Goal: Transaction & Acquisition: Purchase product/service

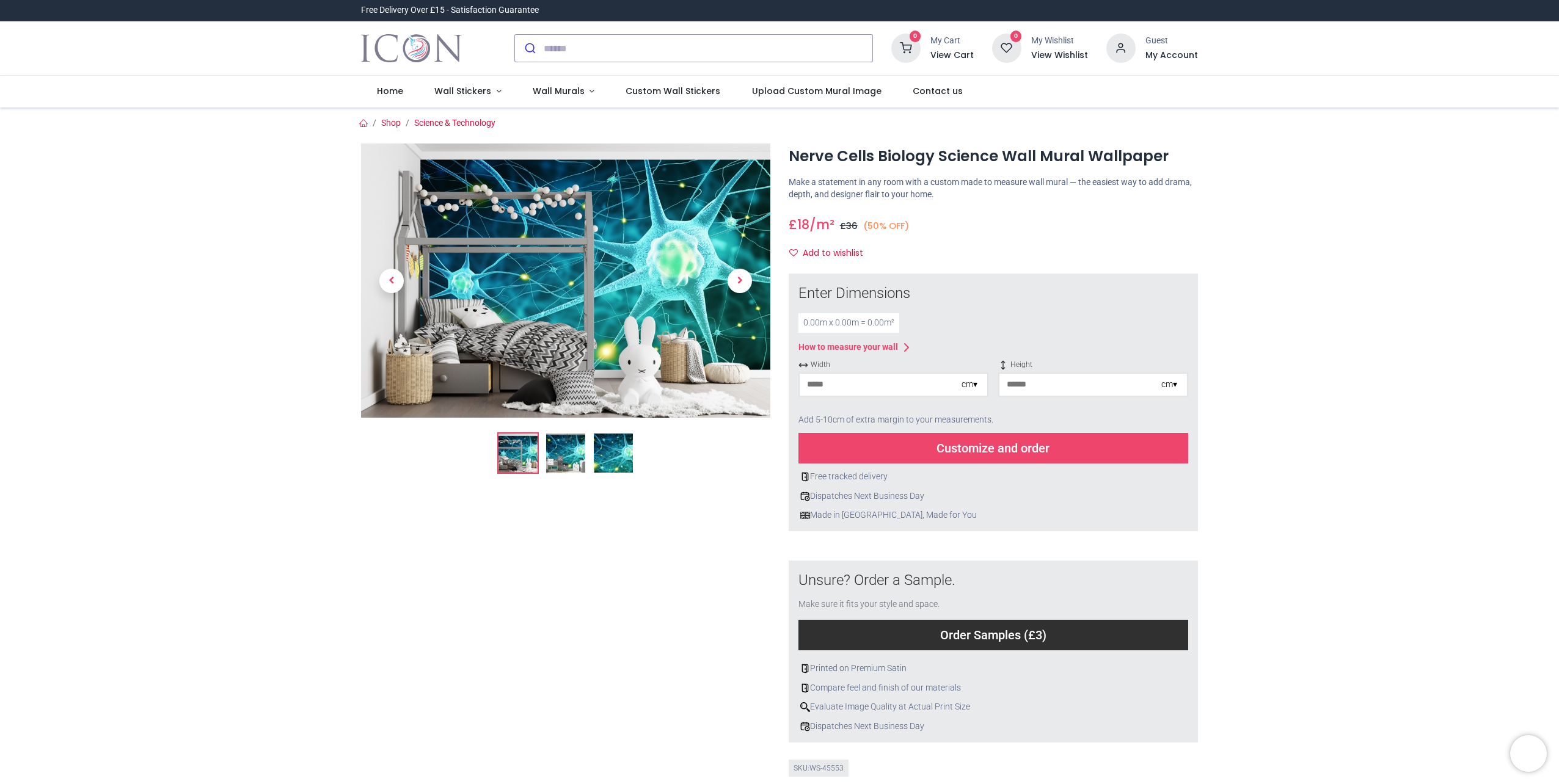
click at [616, 449] on img at bounding box center [613, 453] width 39 height 39
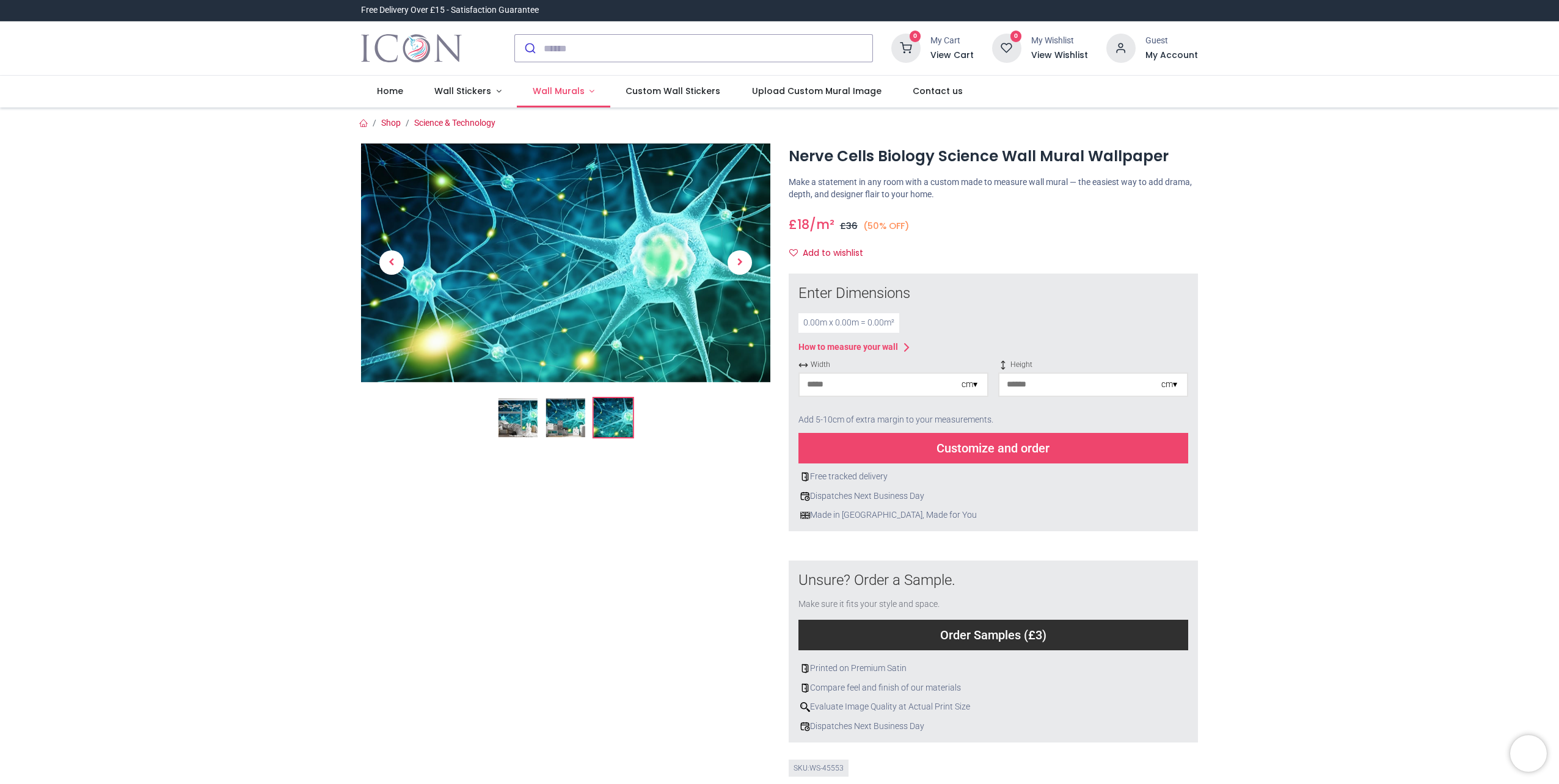
click at [568, 94] on span "Wall Murals" at bounding box center [558, 91] width 52 height 12
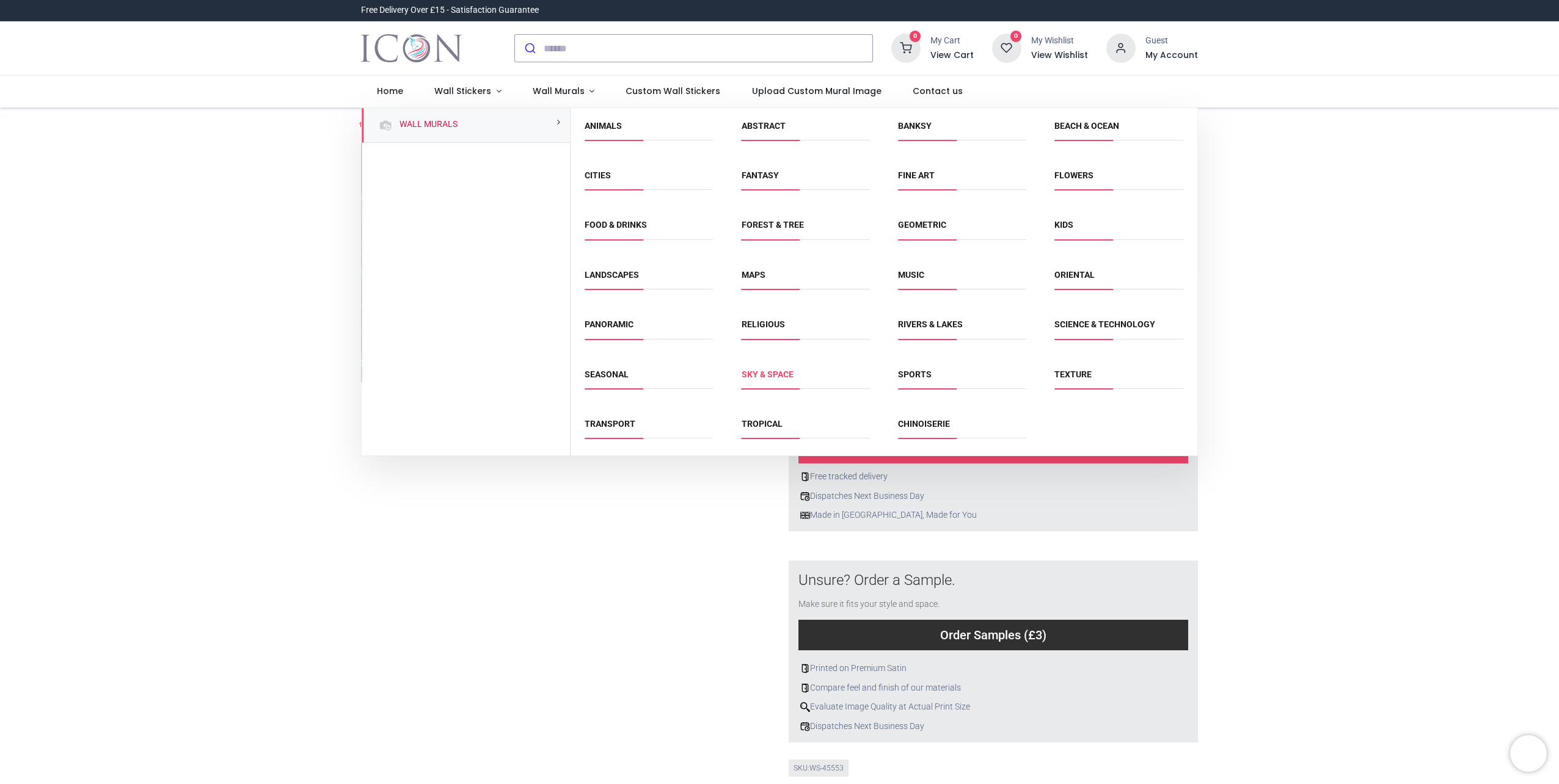
click at [783, 377] on link "Sky & Space" at bounding box center [767, 374] width 52 height 10
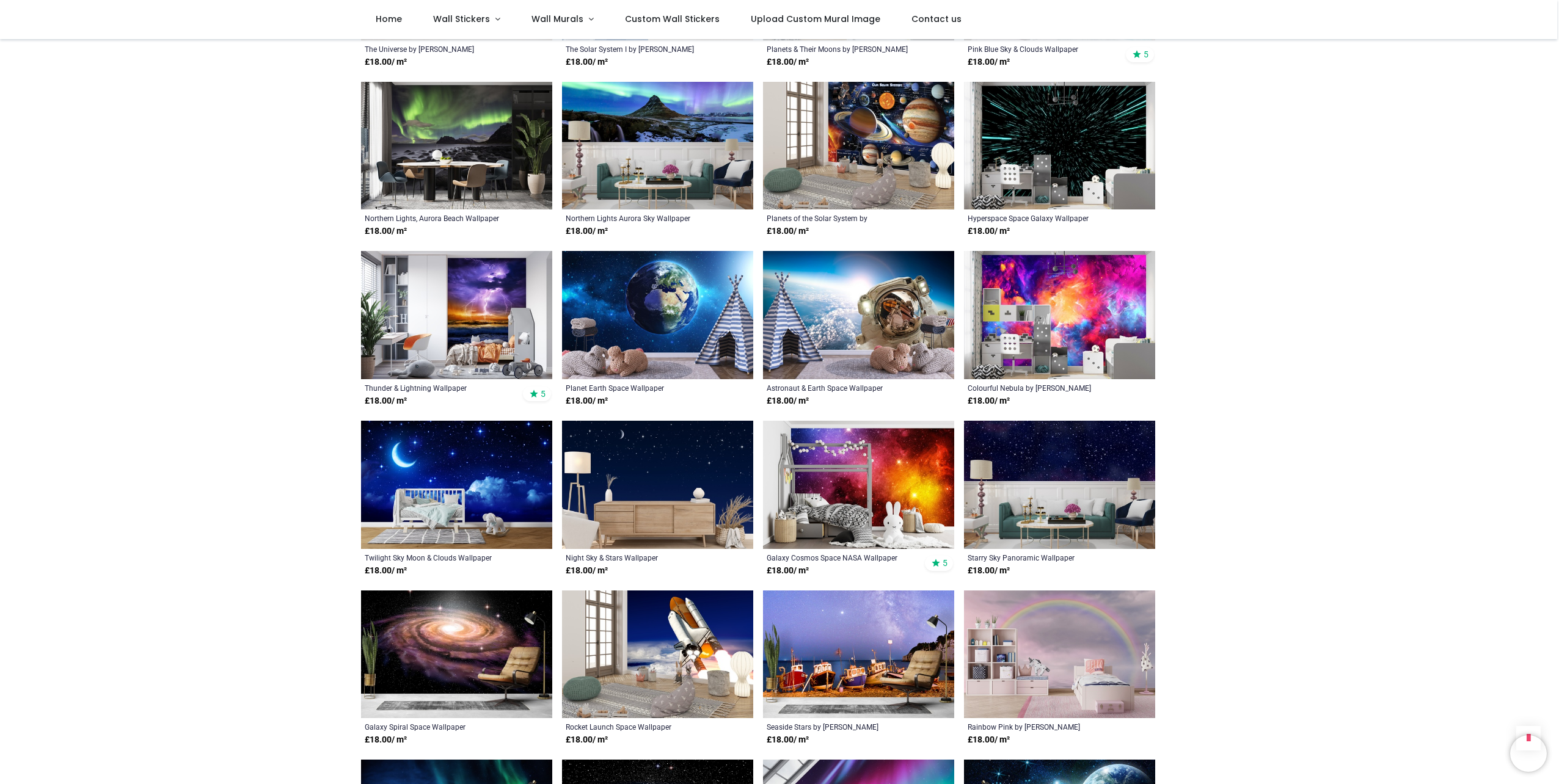
scroll to position [733, 0]
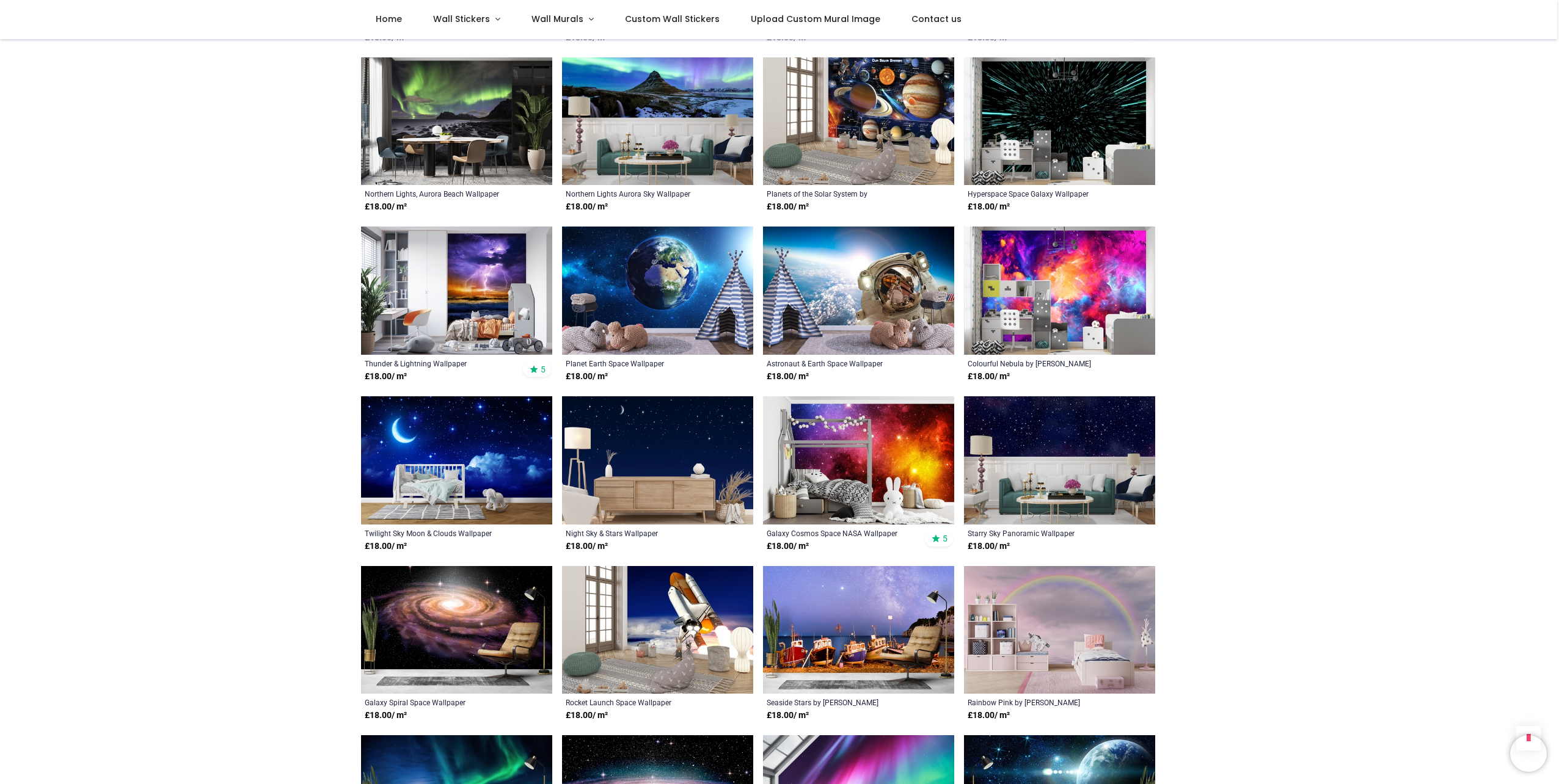
click at [1074, 278] on img at bounding box center [1059, 290] width 191 height 128
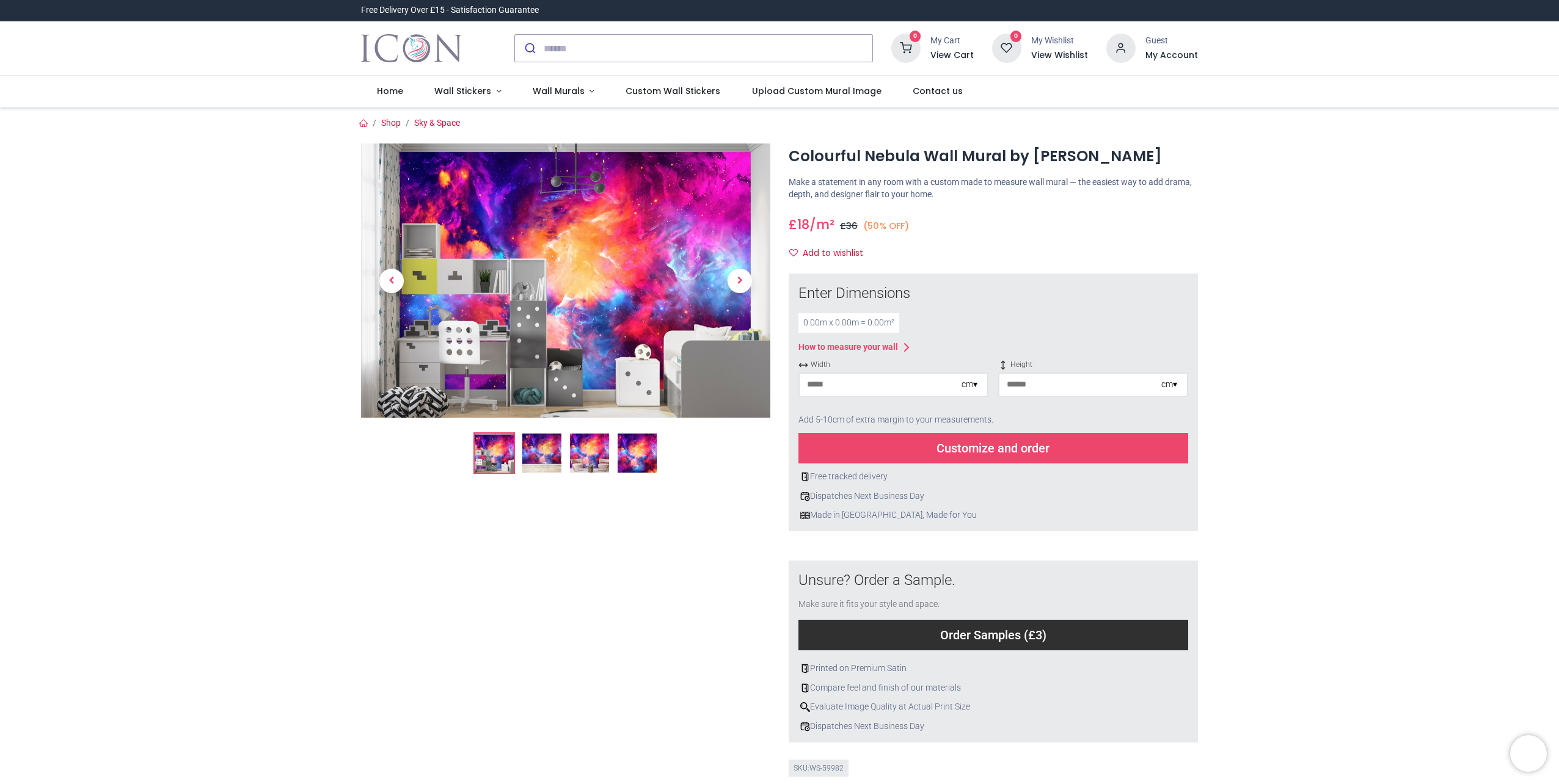
click at [540, 451] on img at bounding box center [541, 453] width 39 height 39
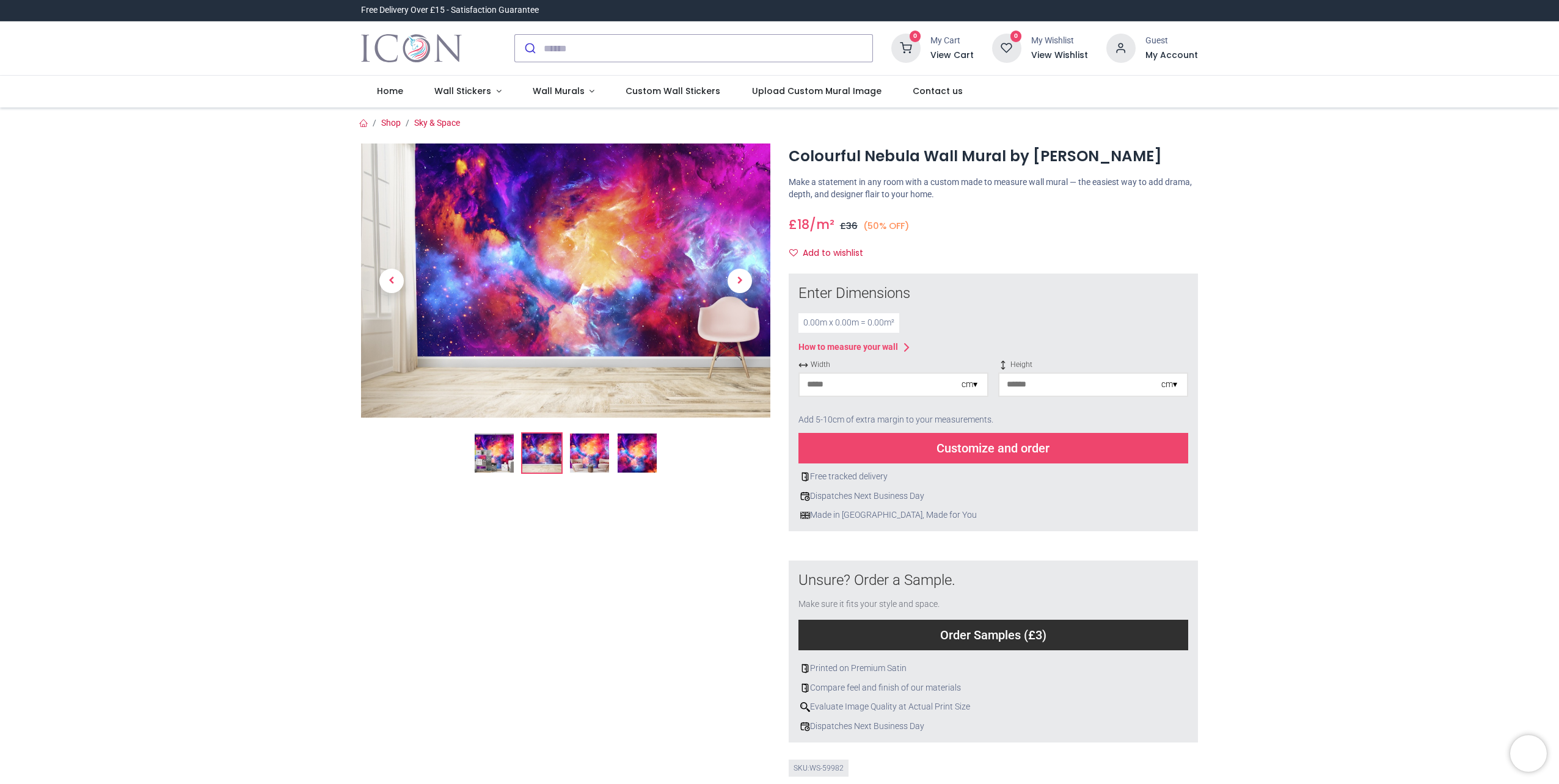
click at [587, 454] on img at bounding box center [589, 453] width 39 height 39
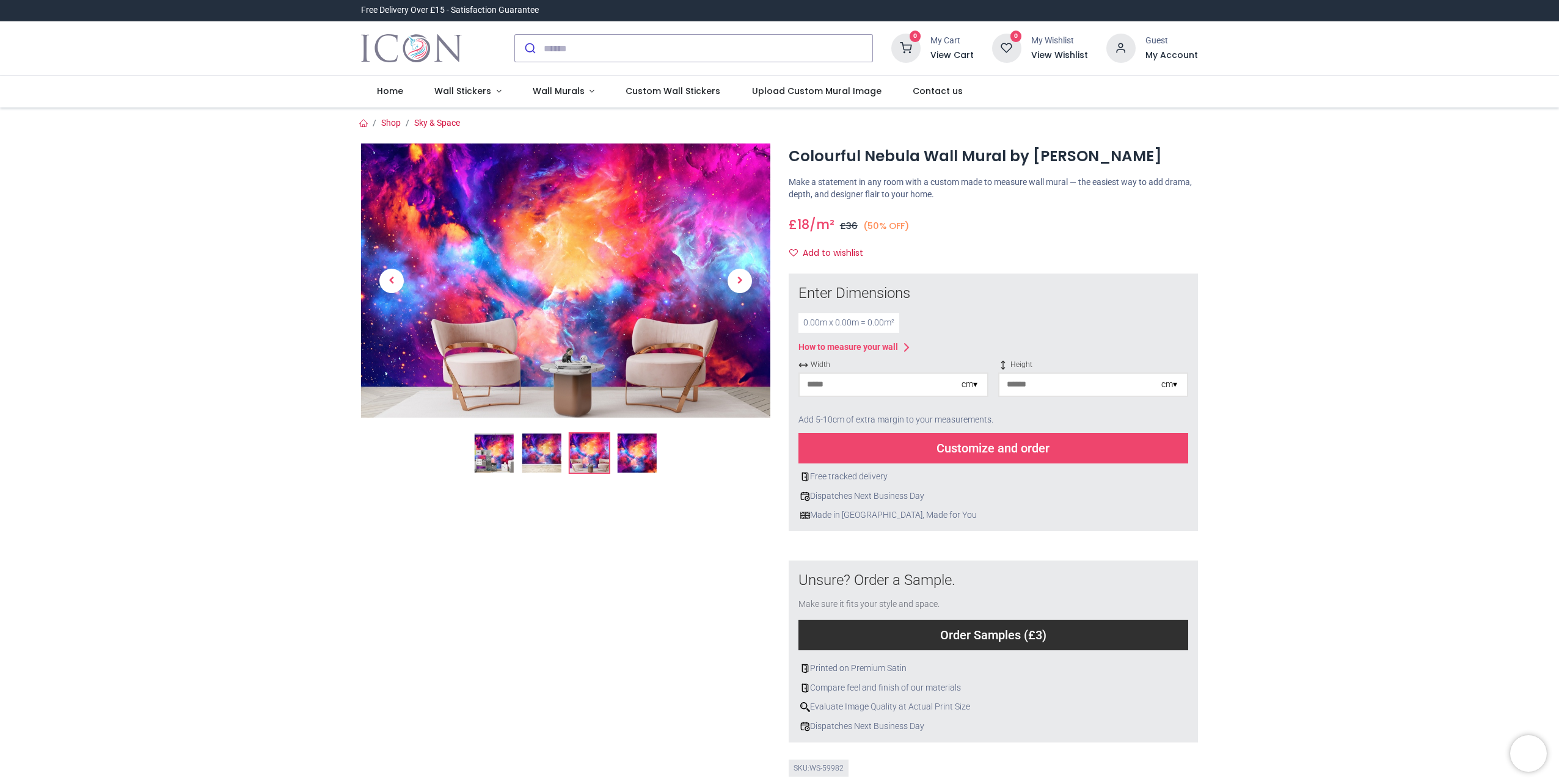
click at [629, 455] on img at bounding box center [636, 453] width 39 height 39
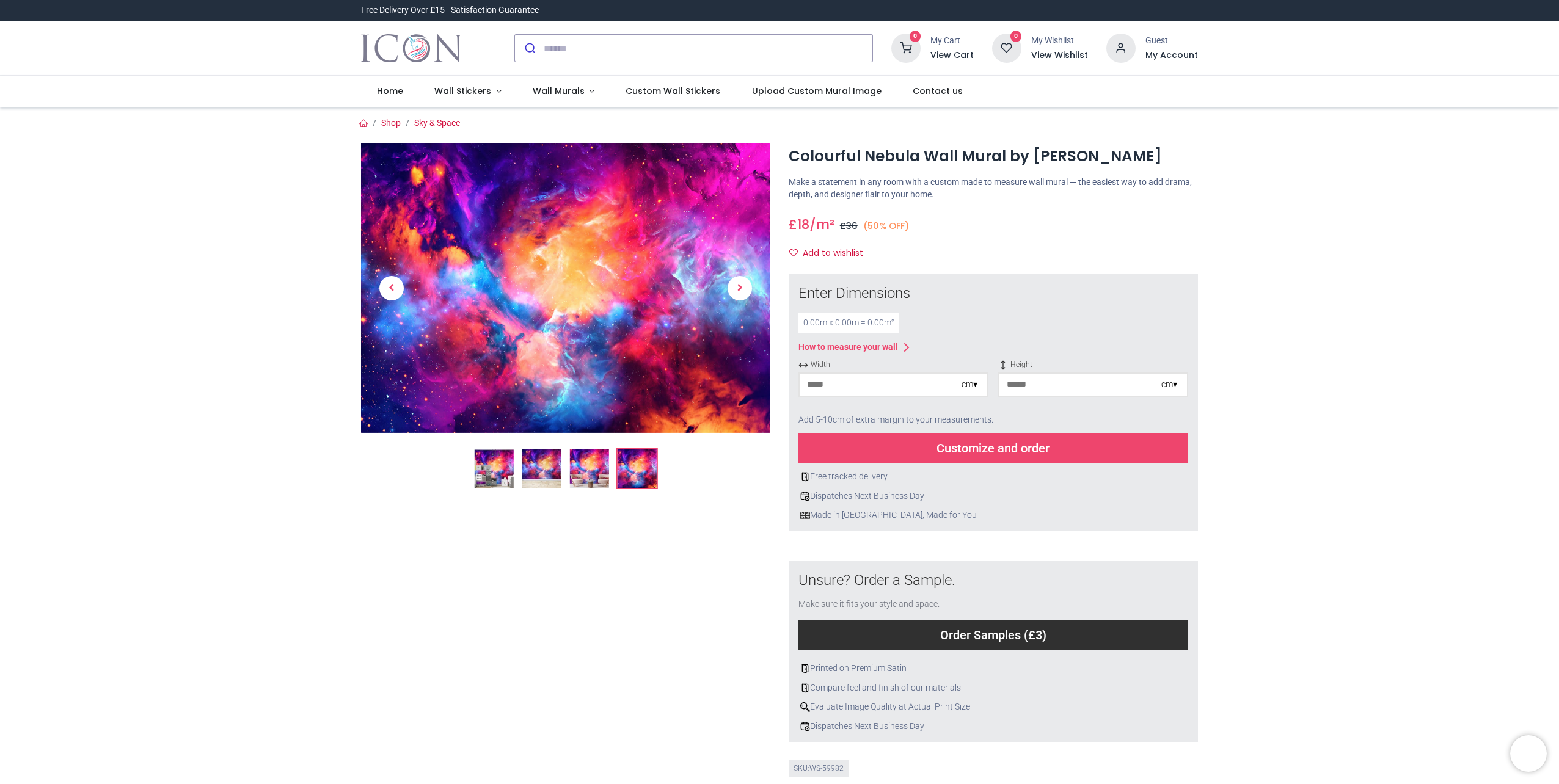
click at [573, 278] on img at bounding box center [565, 288] width 409 height 289
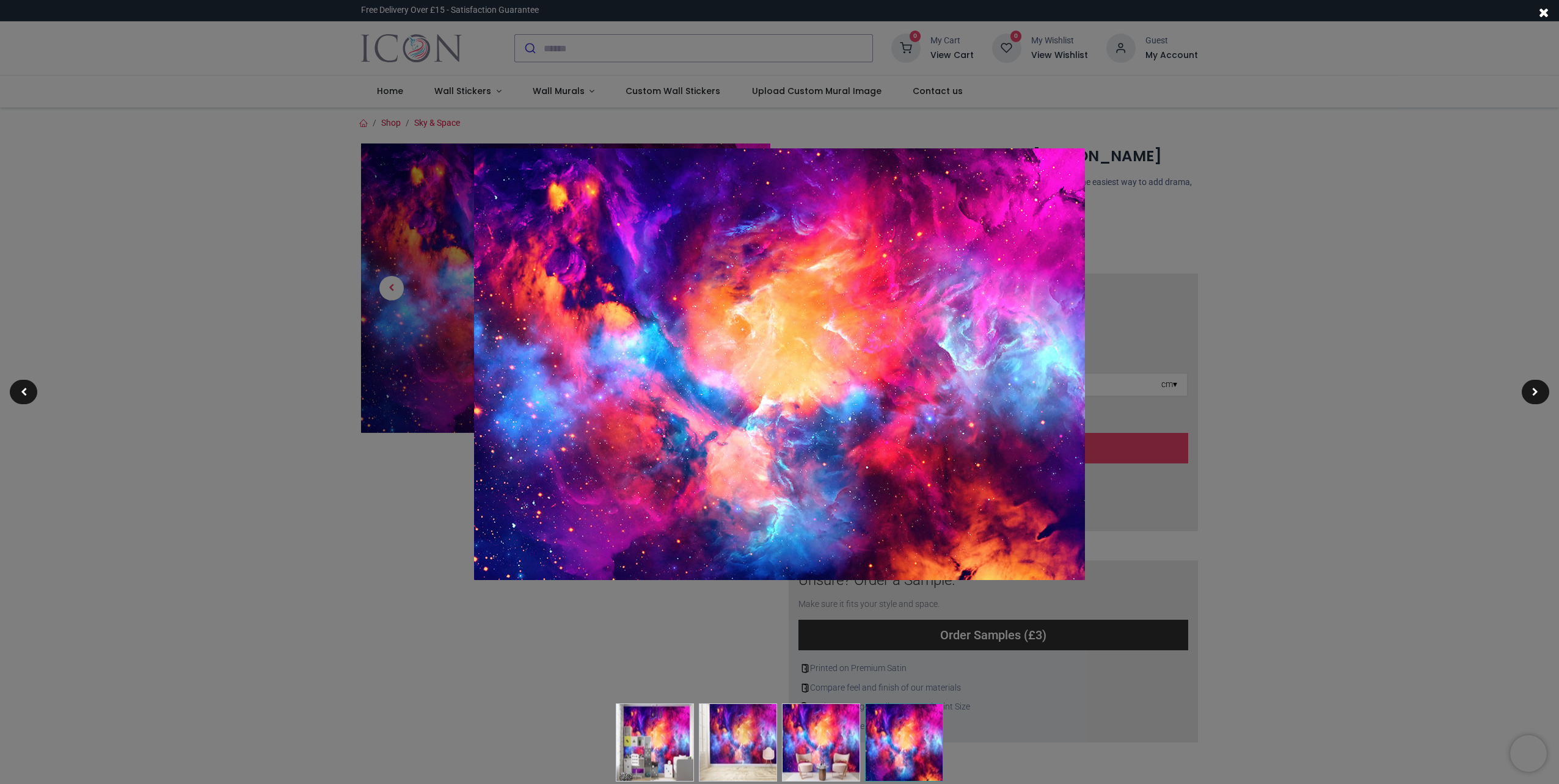
click at [573, 278] on img at bounding box center [779, 364] width 611 height 432
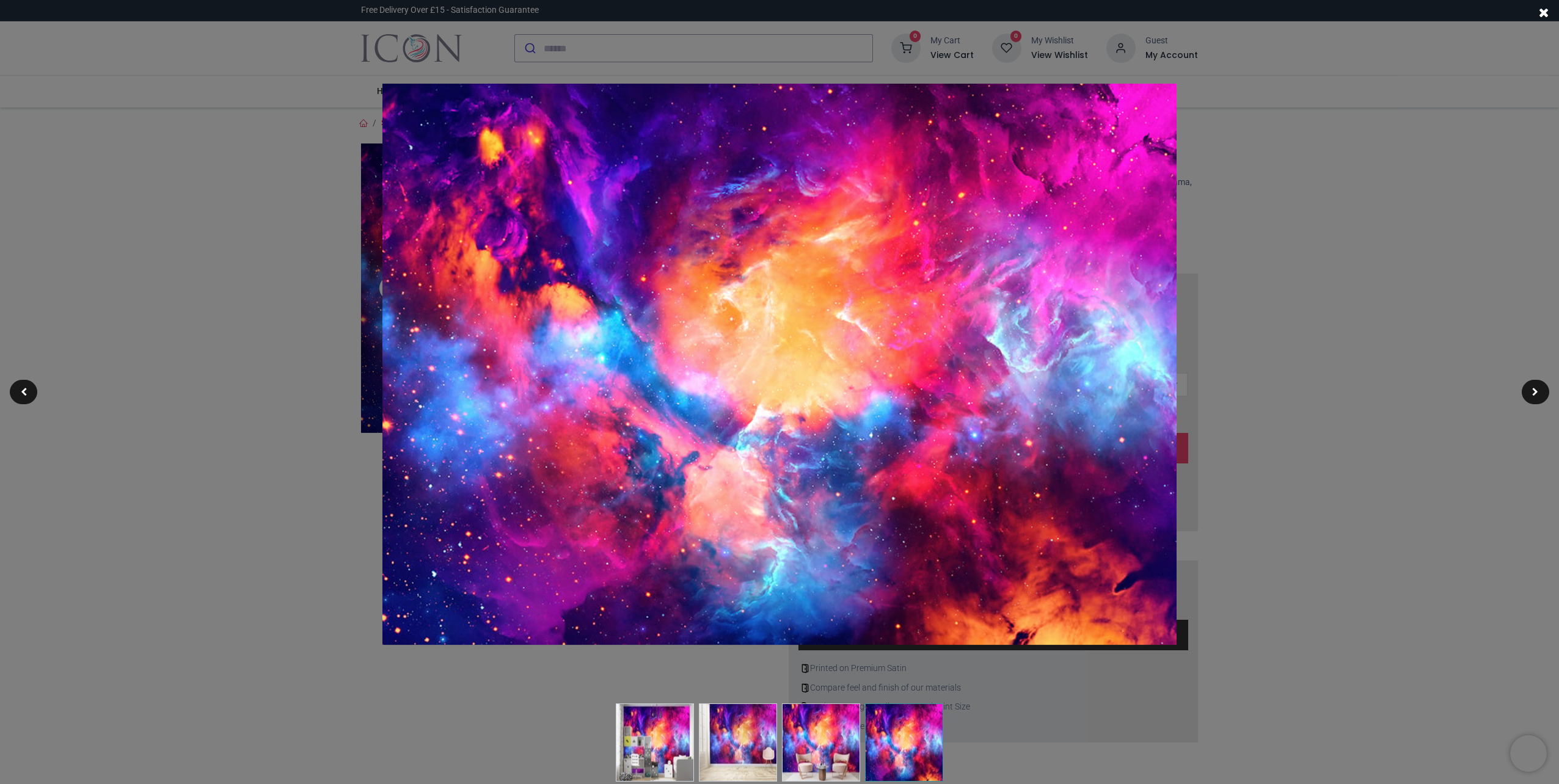
click at [1267, 399] on div at bounding box center [779, 392] width 1559 height 784
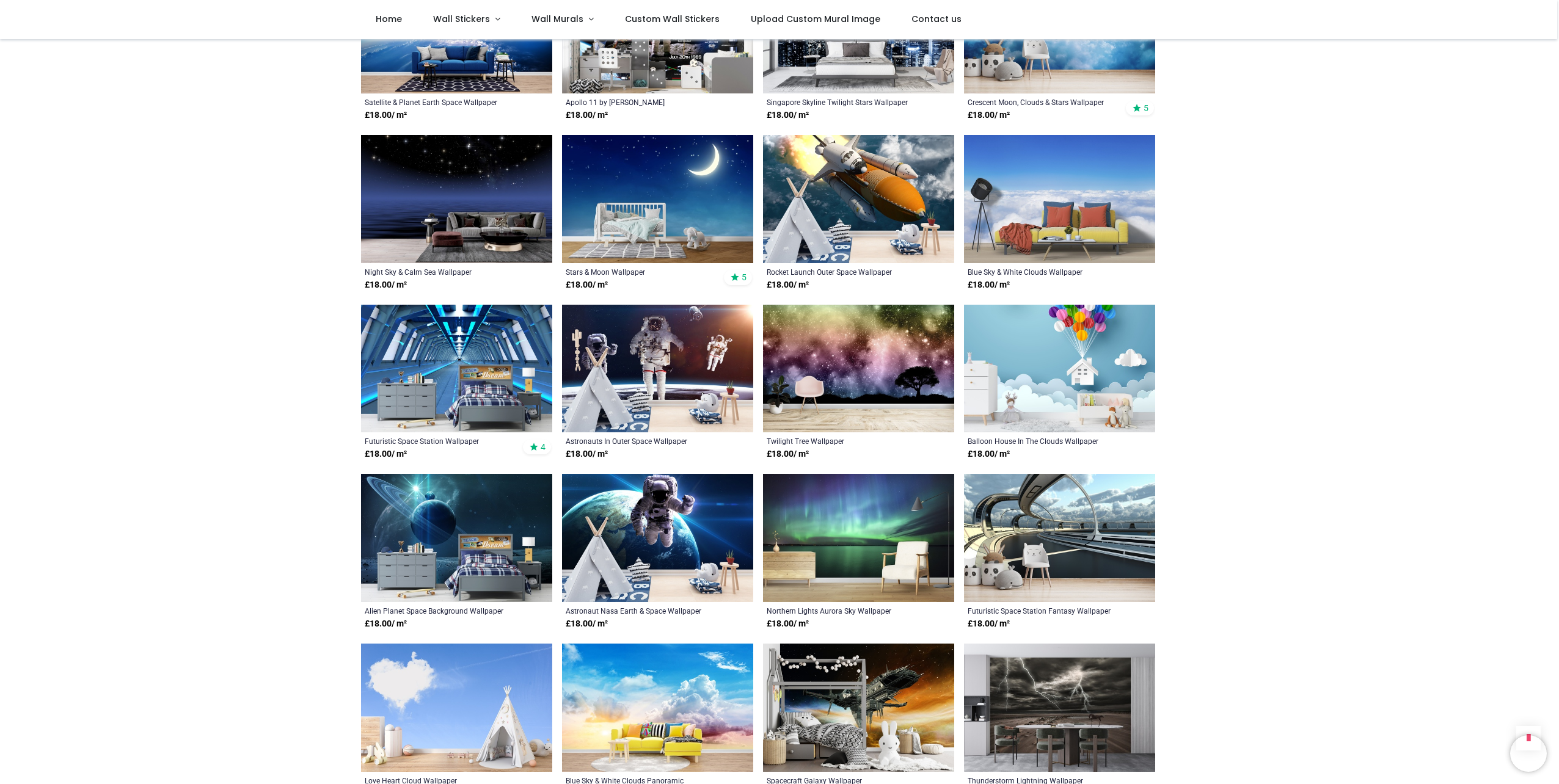
scroll to position [672, 0]
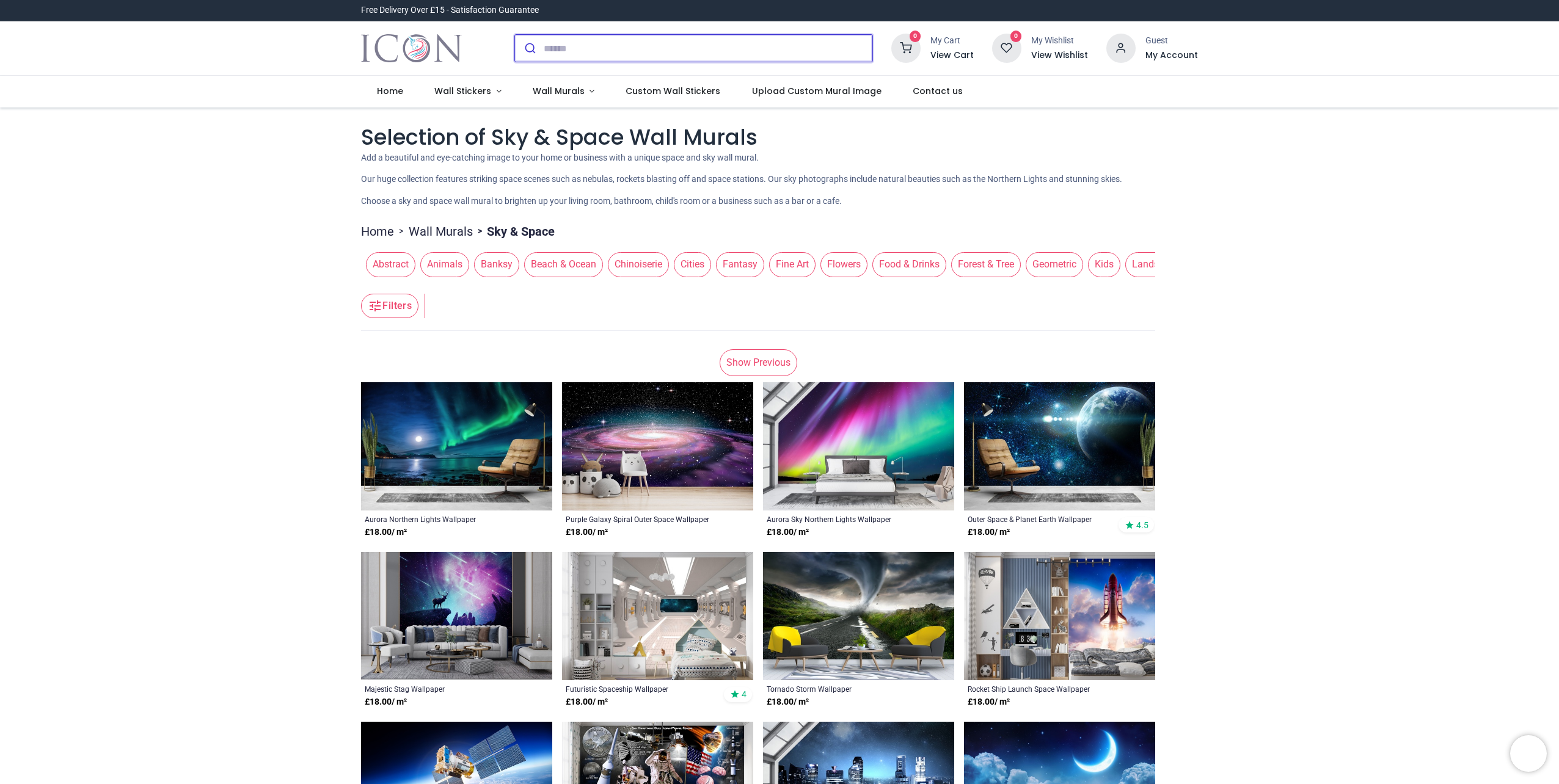
click at [683, 53] on input "search" at bounding box center [708, 48] width 329 height 27
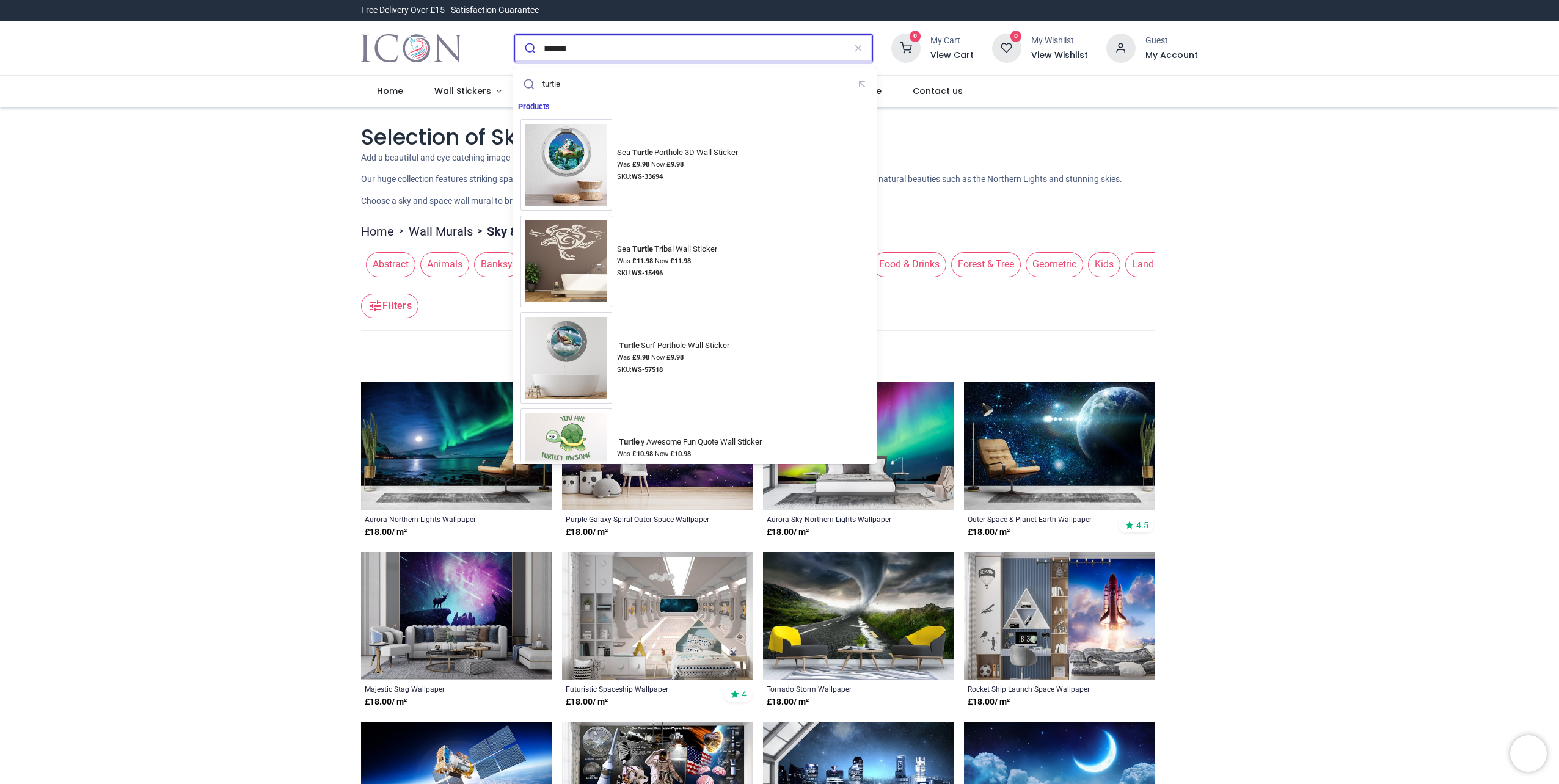
type input "******"
click at [515, 35] on button "submit" at bounding box center [529, 48] width 29 height 27
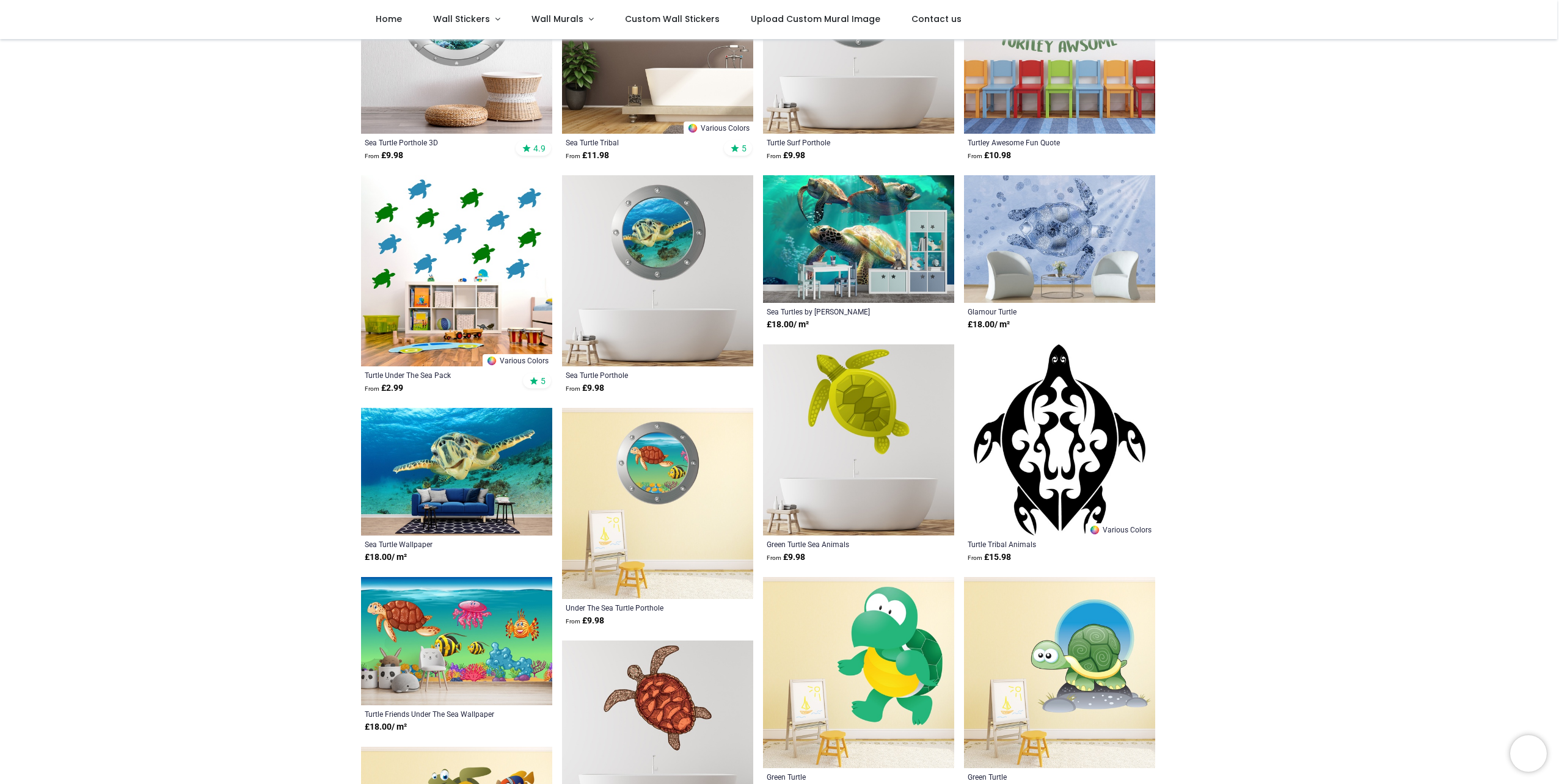
scroll to position [245, 0]
click at [443, 452] on img at bounding box center [456, 471] width 191 height 128
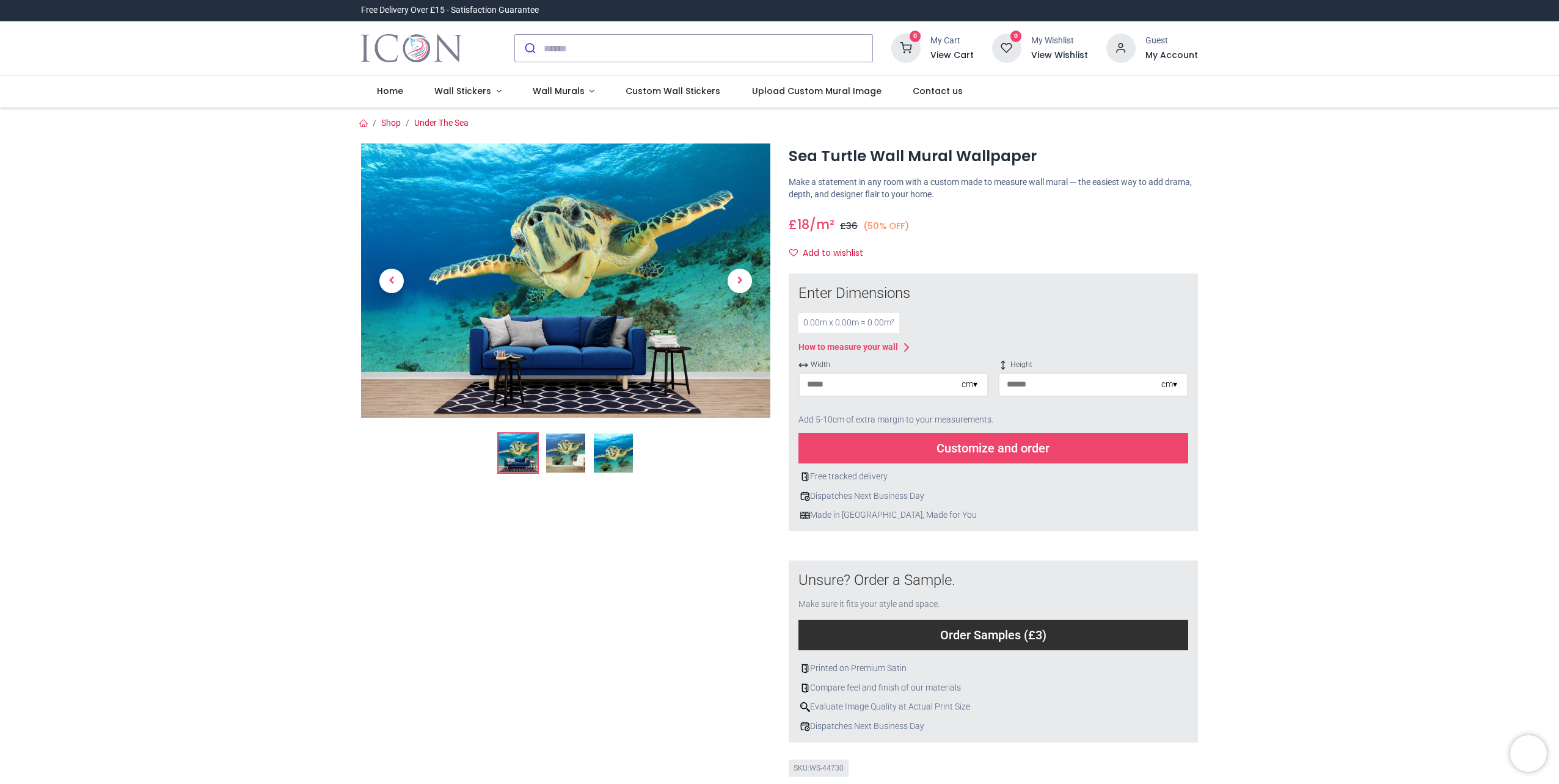
click at [601, 446] on img at bounding box center [613, 453] width 39 height 39
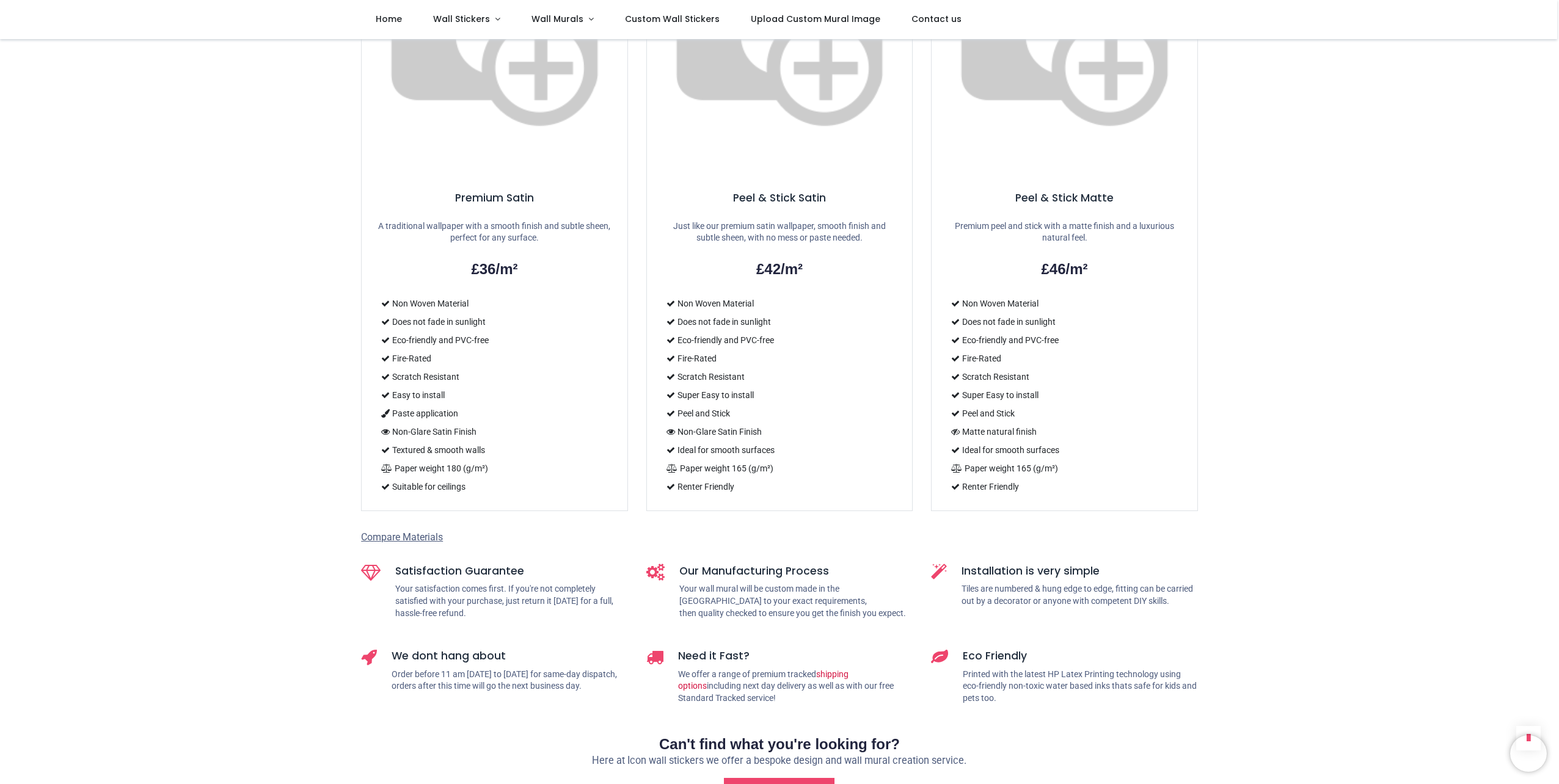
scroll to position [977, 0]
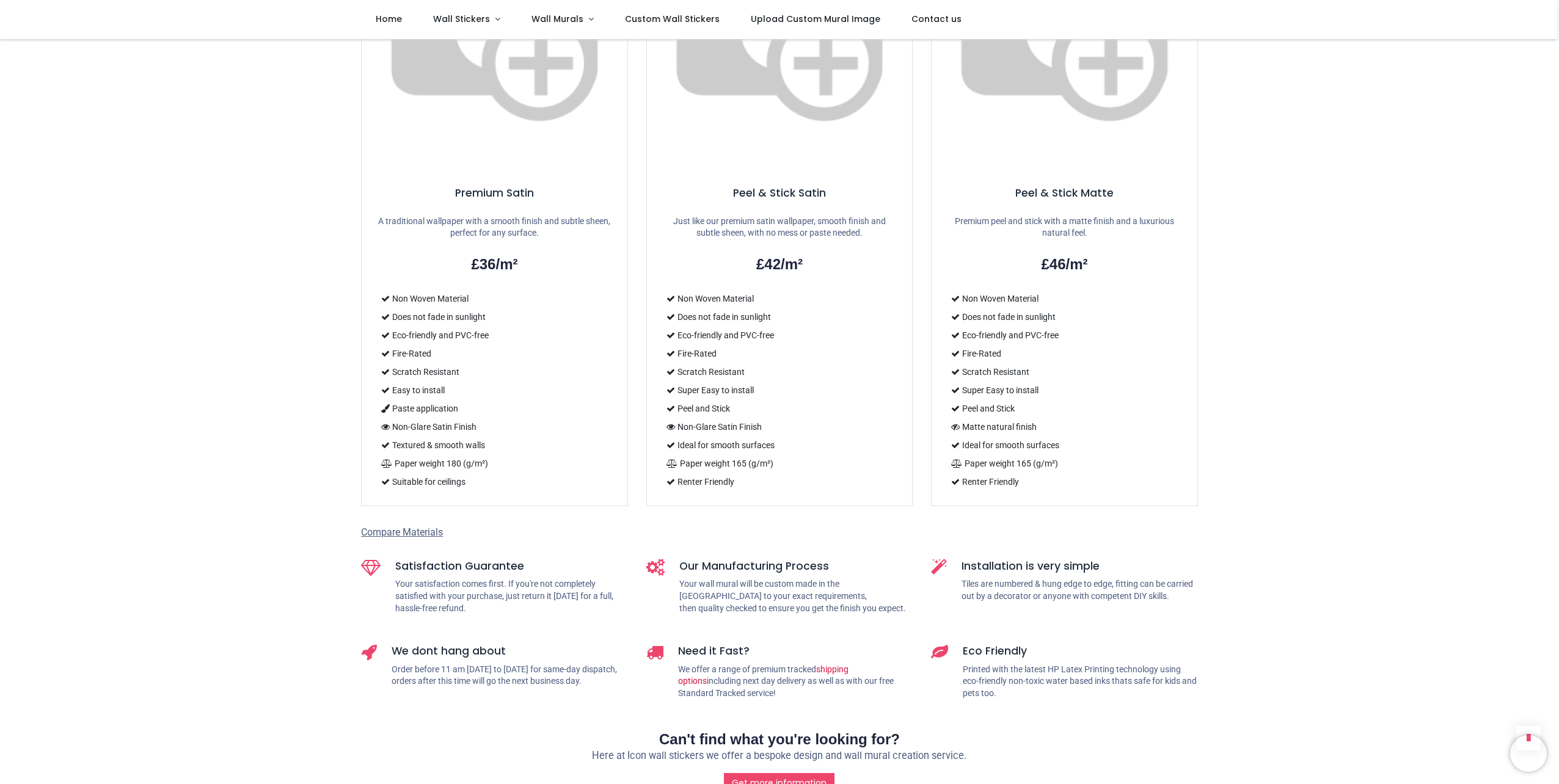
click at [402, 526] on span "Compare Materials" at bounding box center [402, 532] width 82 height 12
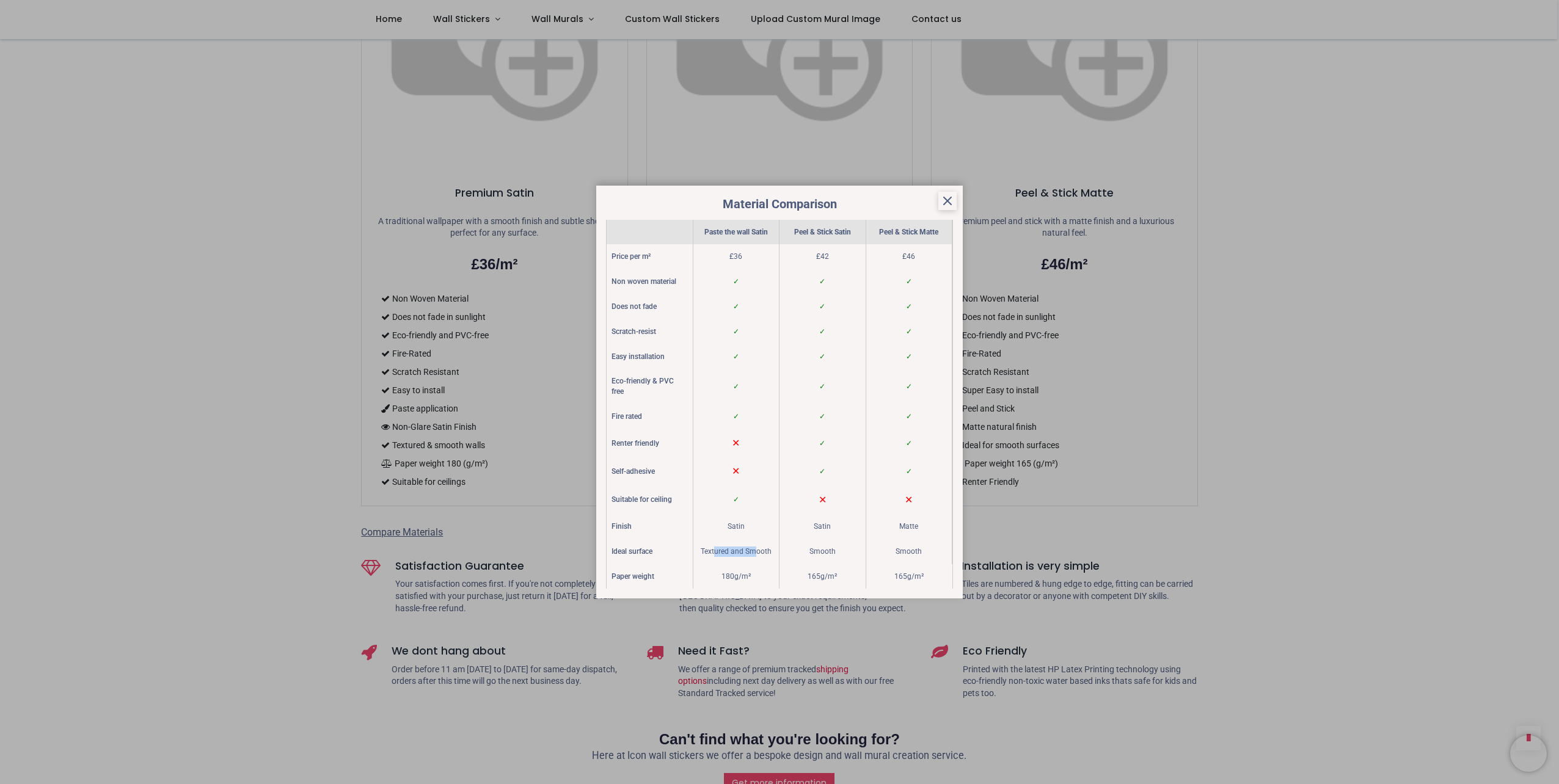
drag, startPoint x: 713, startPoint y: 551, endPoint x: 757, endPoint y: 554, distance: 44.1
click at [757, 554] on div "Textured and Smooth" at bounding box center [736, 552] width 87 height 25
drag, startPoint x: 757, startPoint y: 554, endPoint x: 718, endPoint y: 555, distance: 39.0
click at [718, 555] on div "Textured and Smooth" at bounding box center [736, 552] width 87 height 25
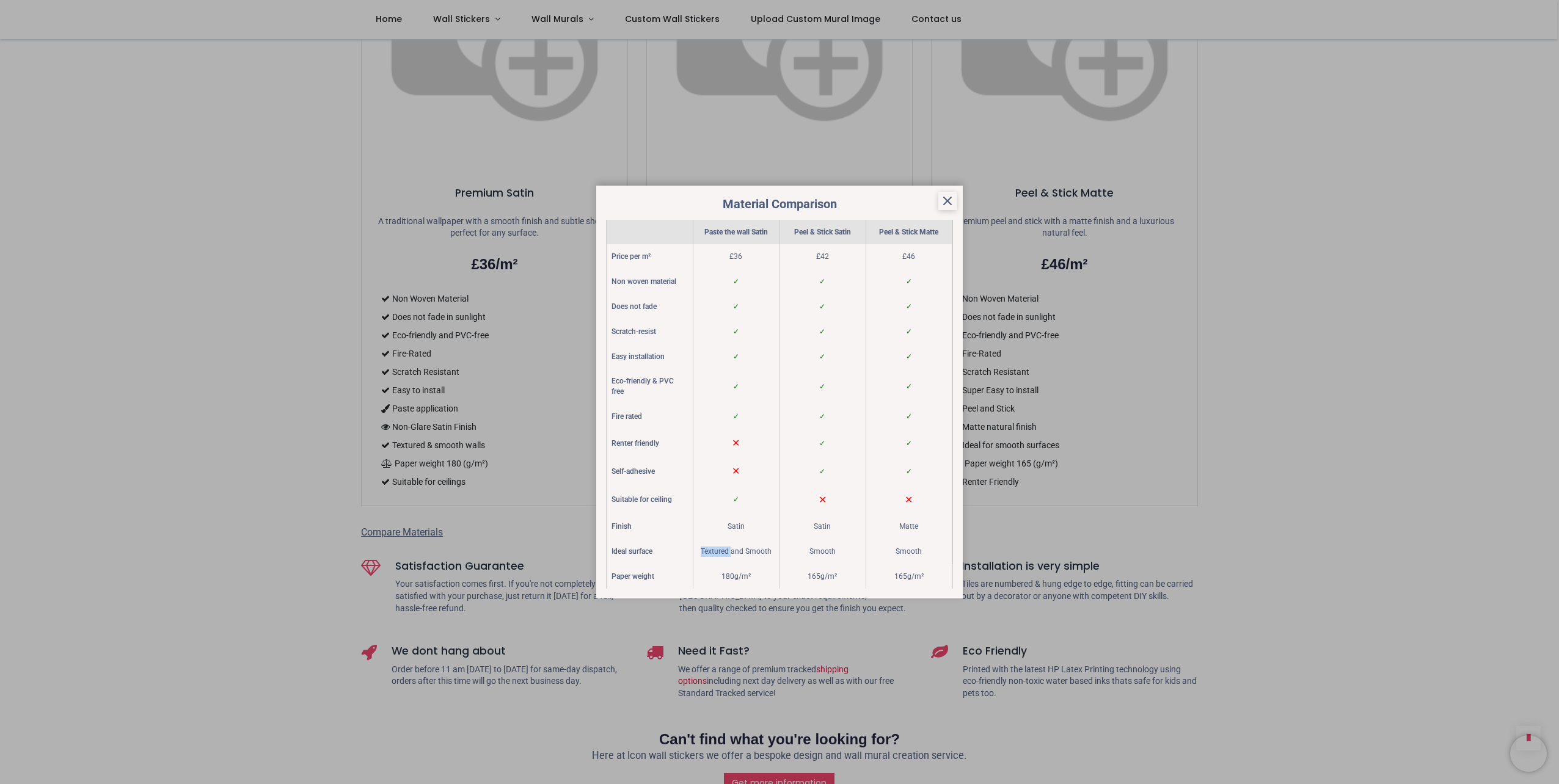
drag, startPoint x: 718, startPoint y: 555, endPoint x: 712, endPoint y: 553, distance: 6.3
click at [712, 553] on div "Textured and Smooth" at bounding box center [736, 552] width 87 height 25
click at [948, 199] on icon at bounding box center [948, 201] width 15 height 15
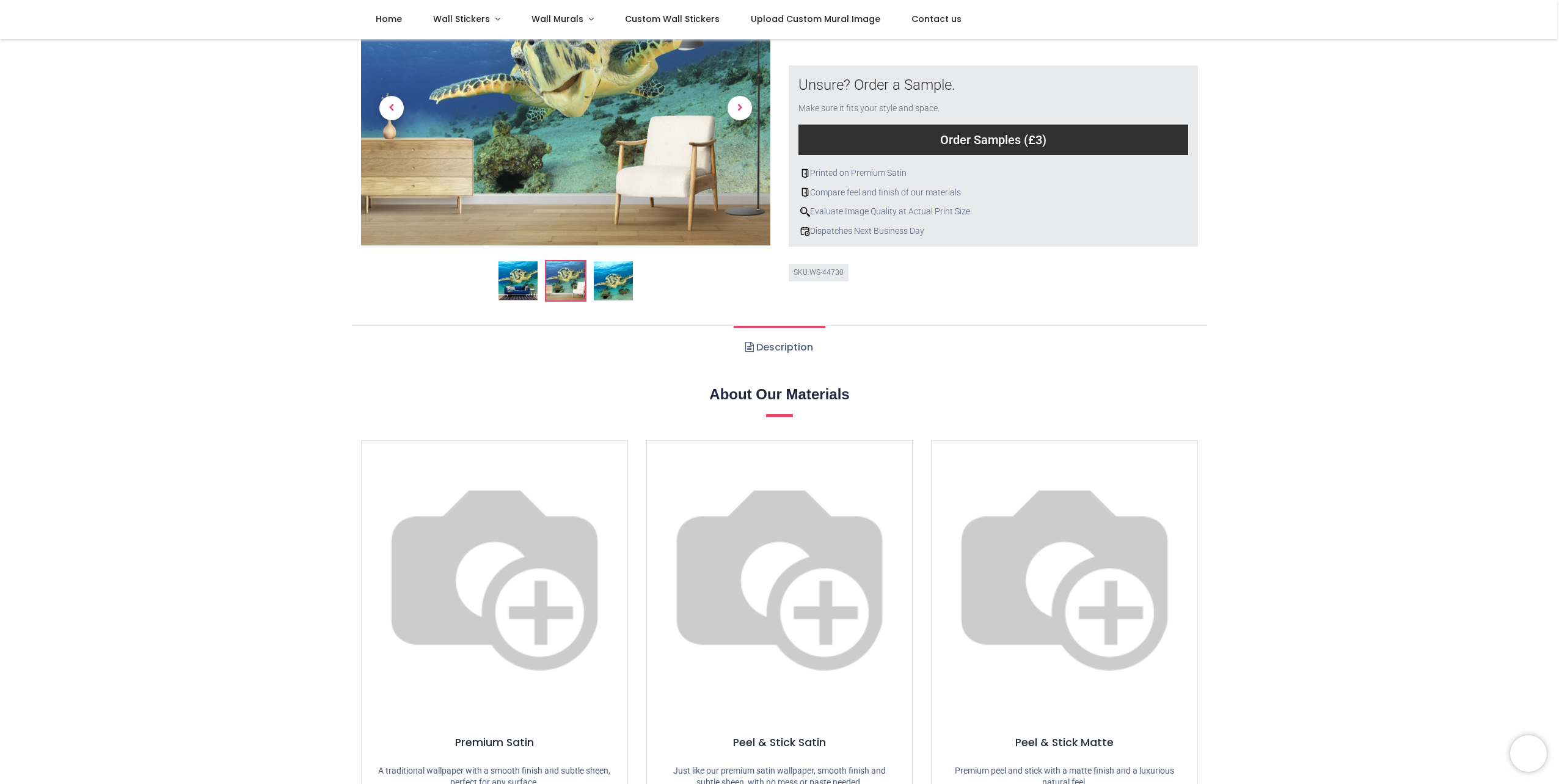
scroll to position [0, 0]
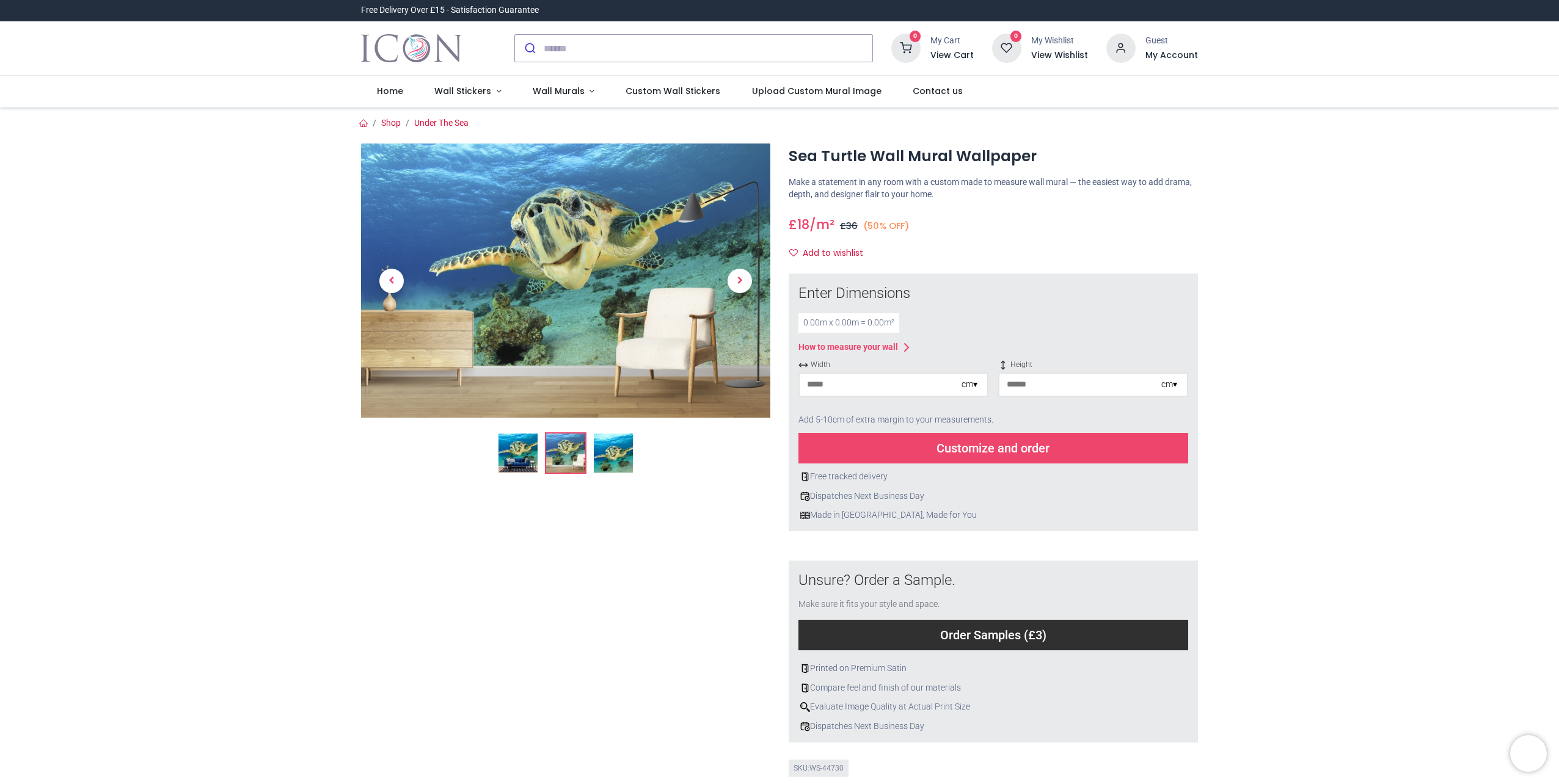
click at [870, 388] on input "number" at bounding box center [881, 384] width 162 height 22
type input "***"
click at [1036, 391] on input "number" at bounding box center [1080, 384] width 162 height 22
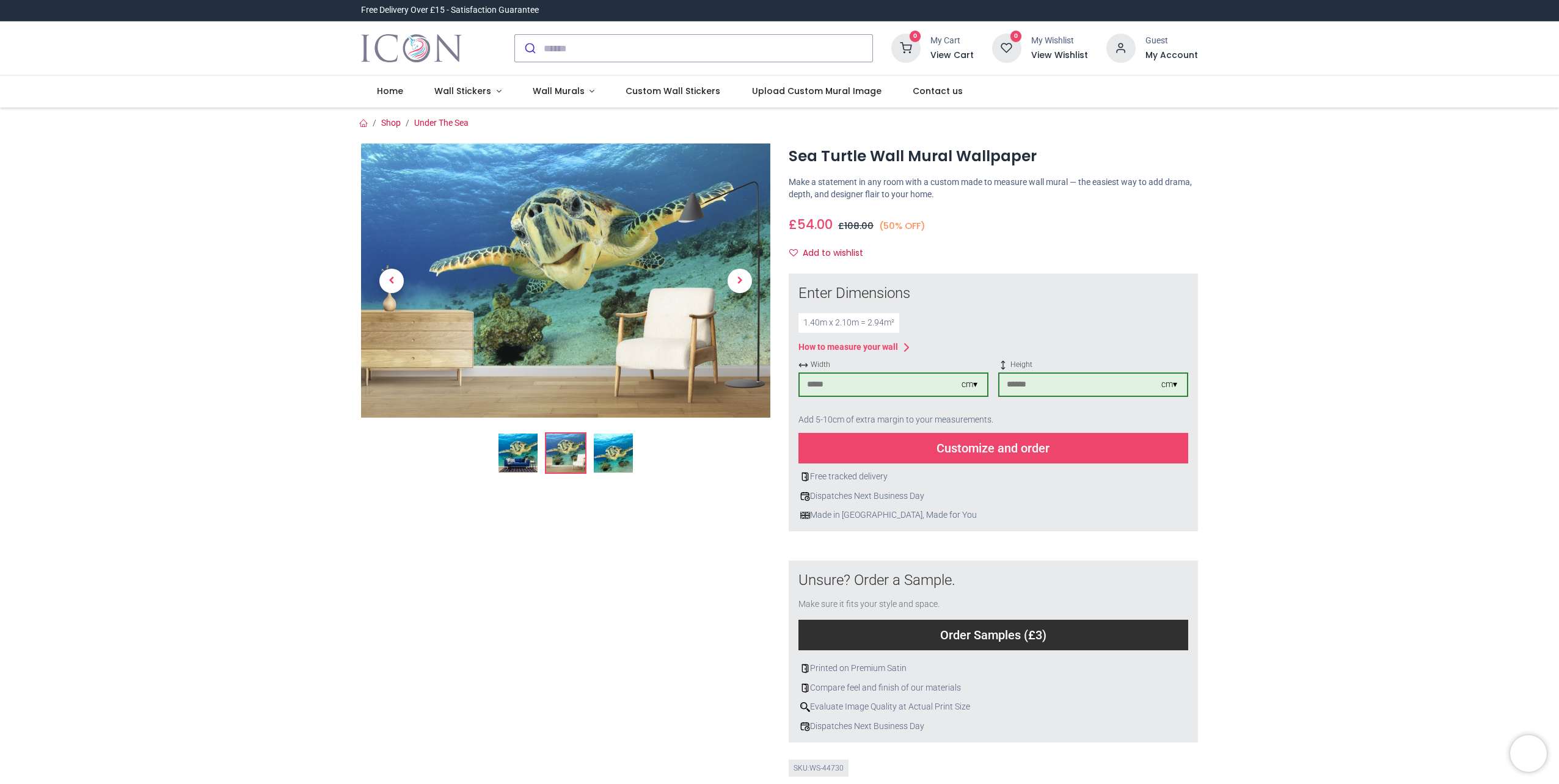
type input "***"
click at [973, 451] on div "Customize and order" at bounding box center [993, 448] width 390 height 31
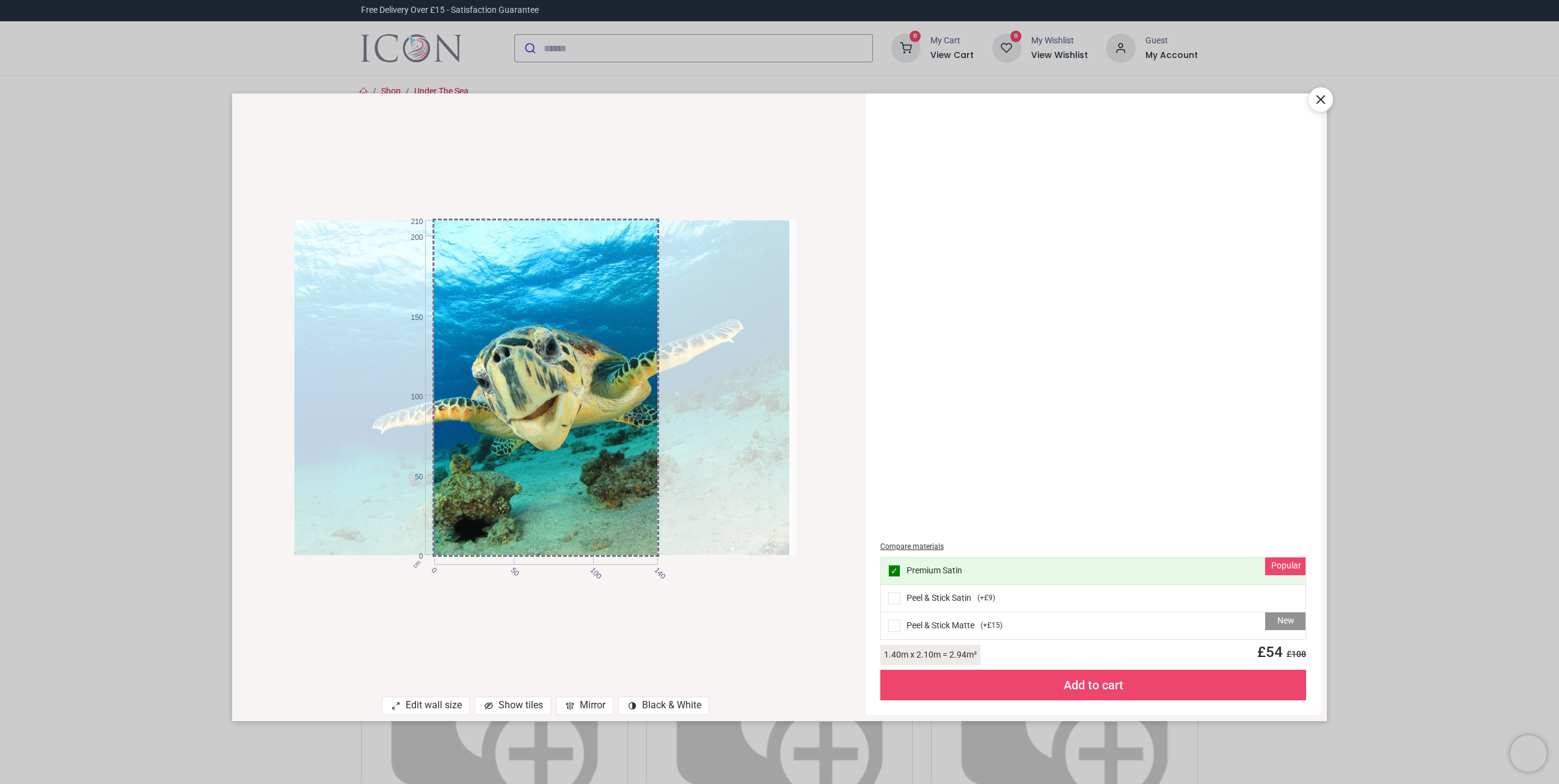
drag, startPoint x: 540, startPoint y: 437, endPoint x: 533, endPoint y: 512, distance: 75.3
click at [533, 512] on div at bounding box center [538, 387] width 502 height 335
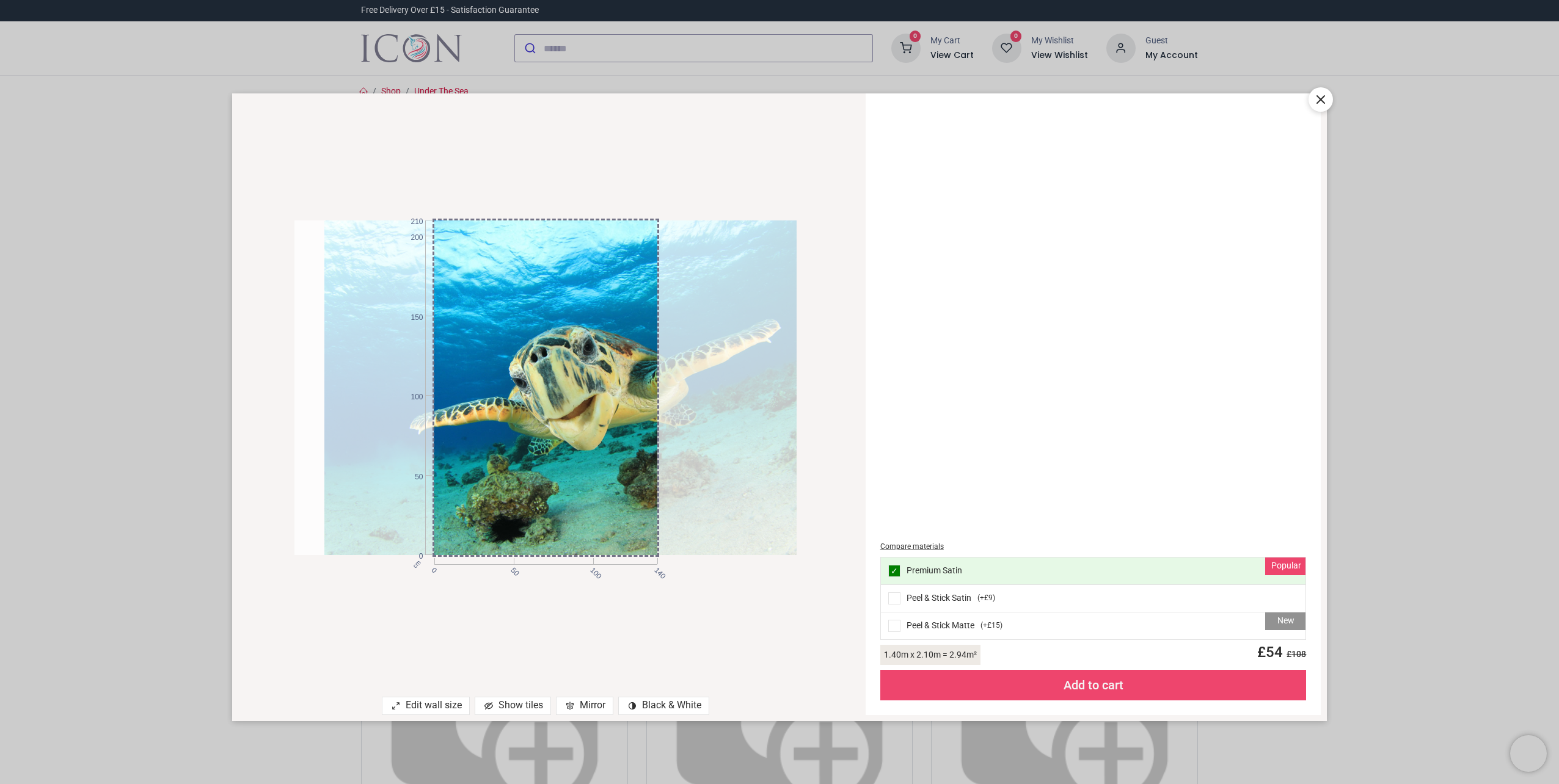
drag, startPoint x: 542, startPoint y: 494, endPoint x: 577, endPoint y: 528, distance: 48.8
click at [577, 528] on div at bounding box center [576, 387] width 502 height 335
click at [1062, 678] on div "Add to cart" at bounding box center [1093, 685] width 426 height 31
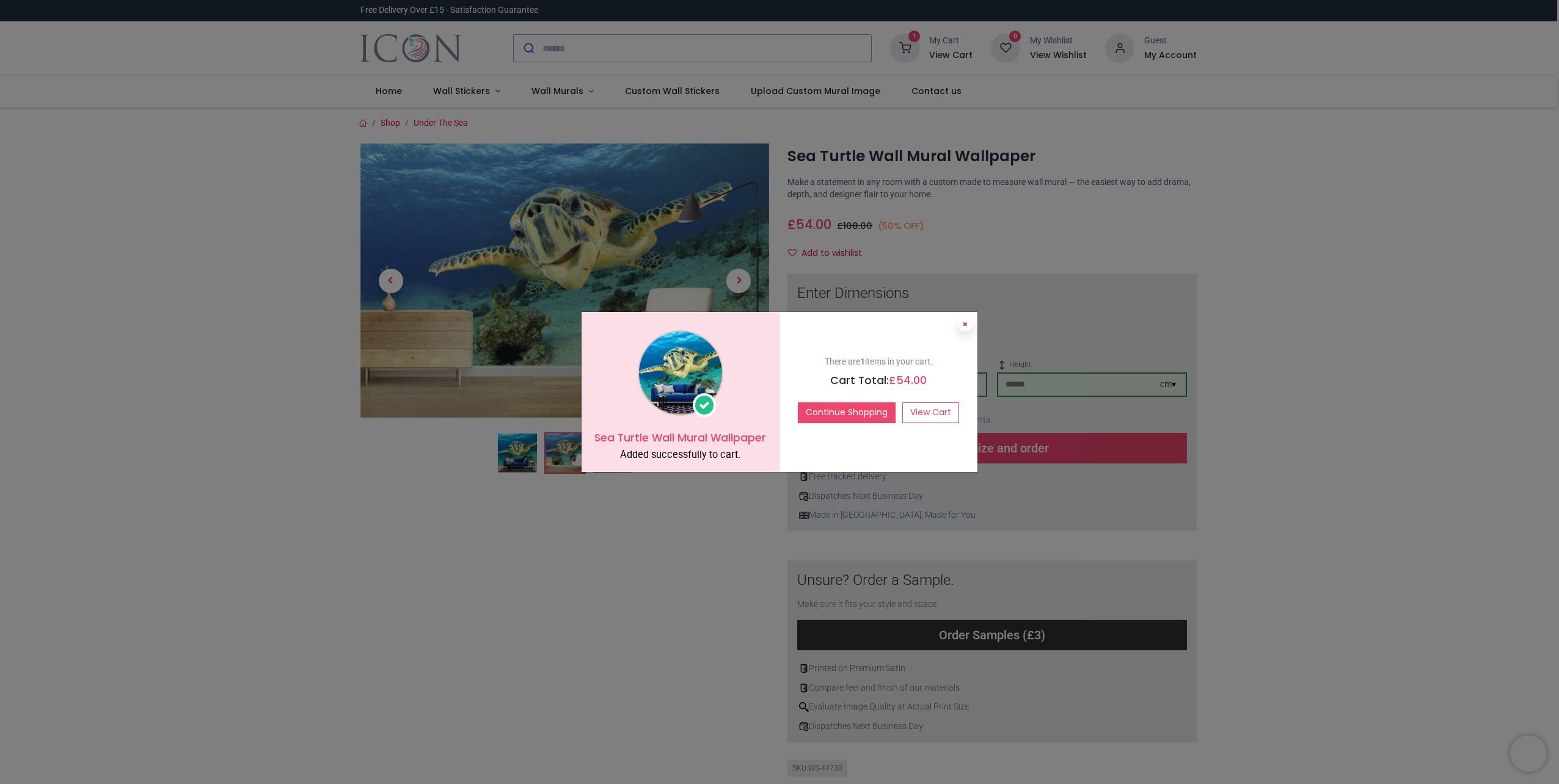
click at [967, 324] on icon at bounding box center [965, 324] width 5 height 6
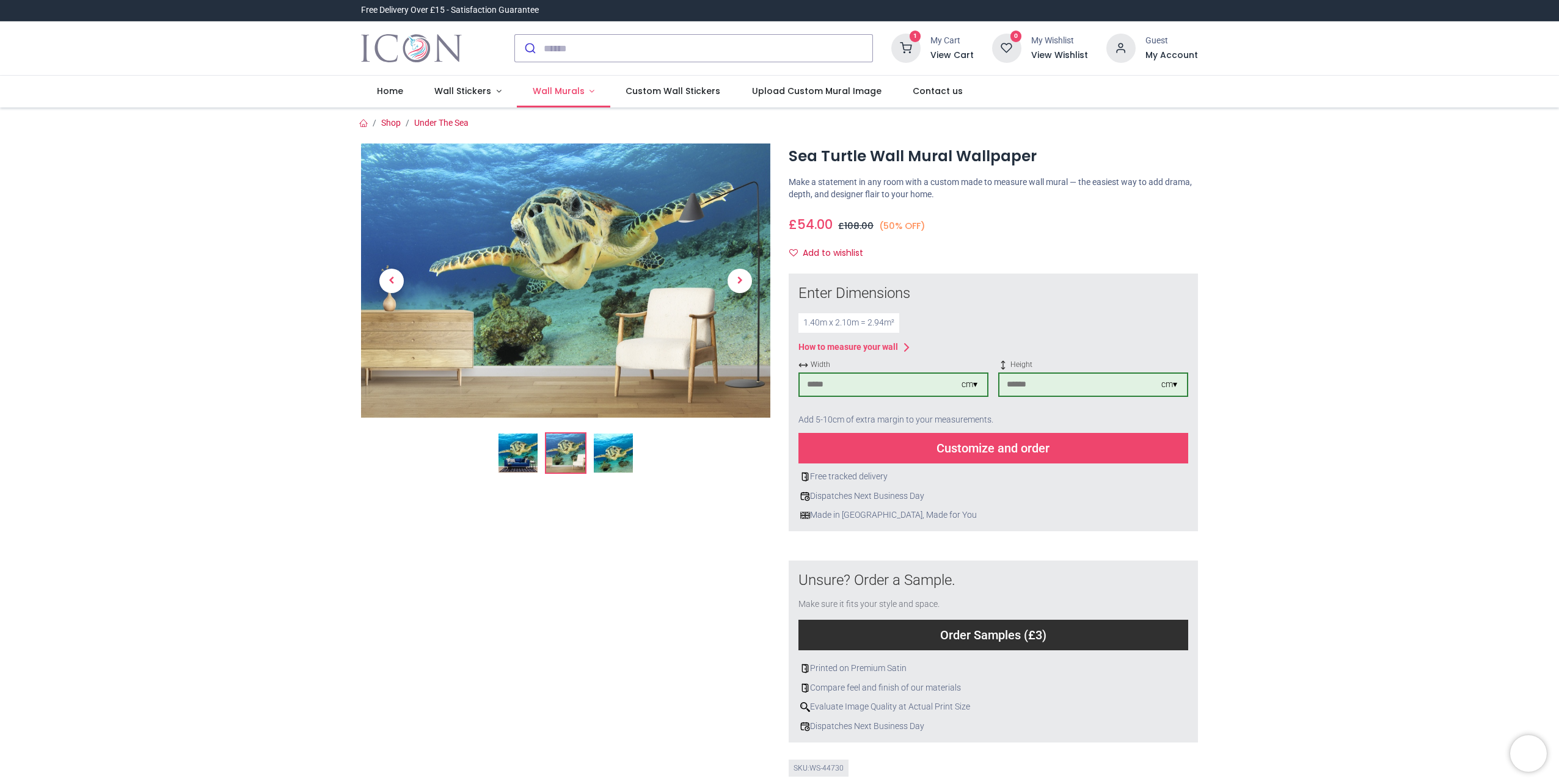
click at [539, 93] on span "Wall Murals" at bounding box center [558, 91] width 52 height 12
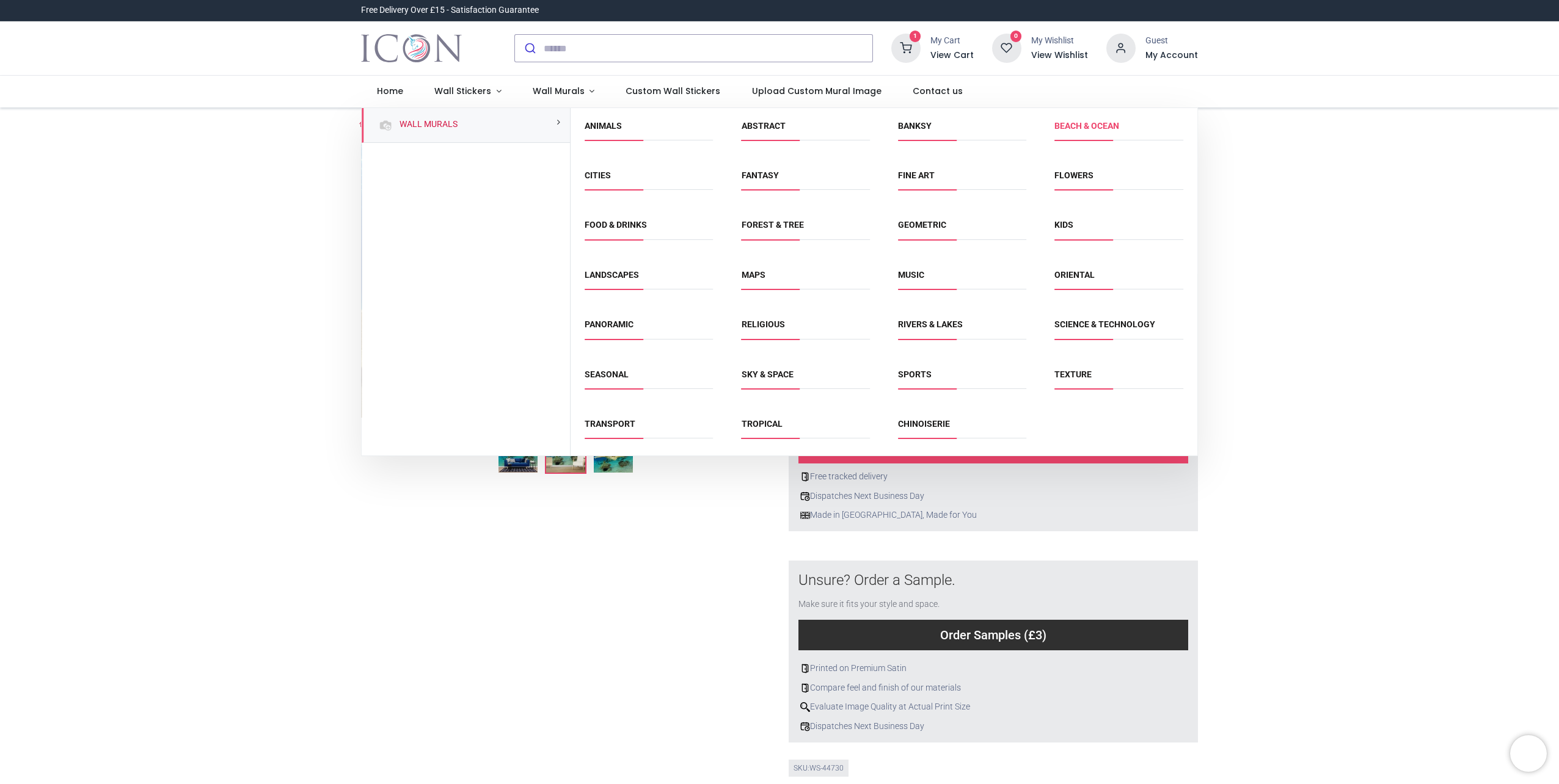
click at [1084, 126] on link "Beach & Ocean" at bounding box center [1086, 126] width 64 height 10
